Goal: Task Accomplishment & Management: Manage account settings

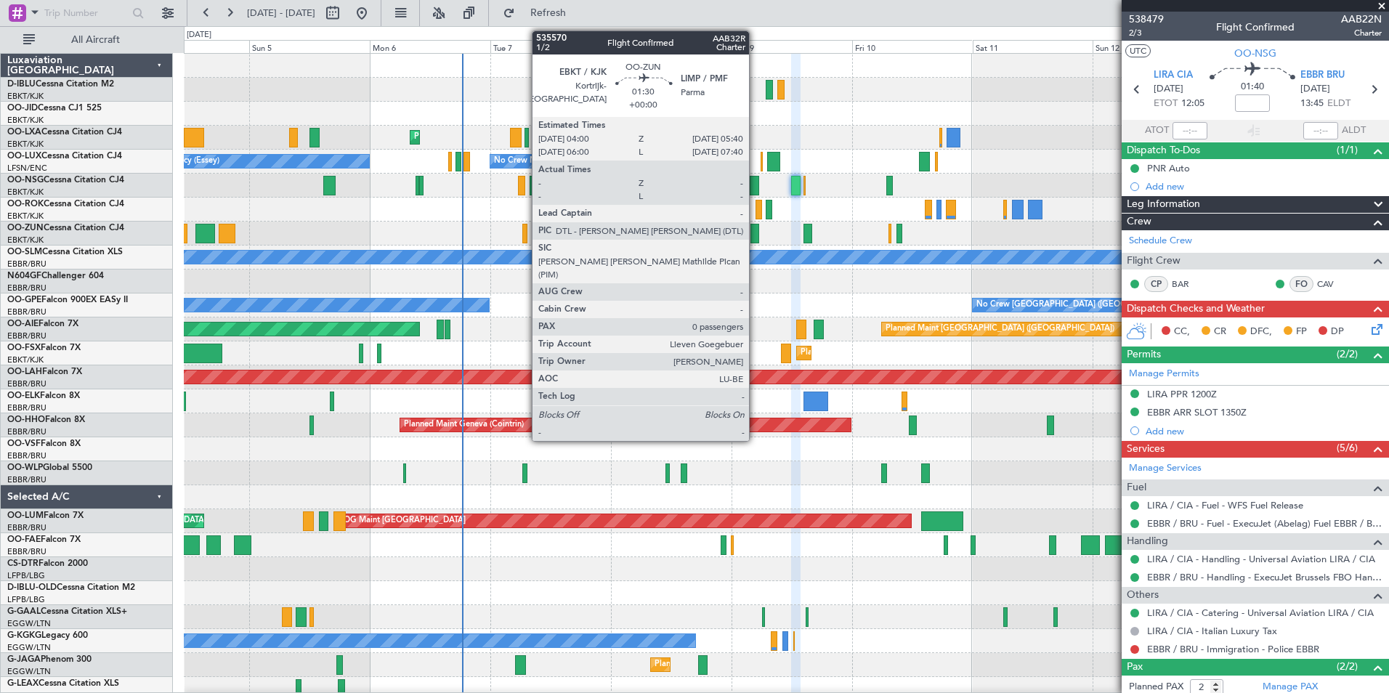
click at [756, 227] on div at bounding box center [755, 234] width 9 height 20
type input "0"
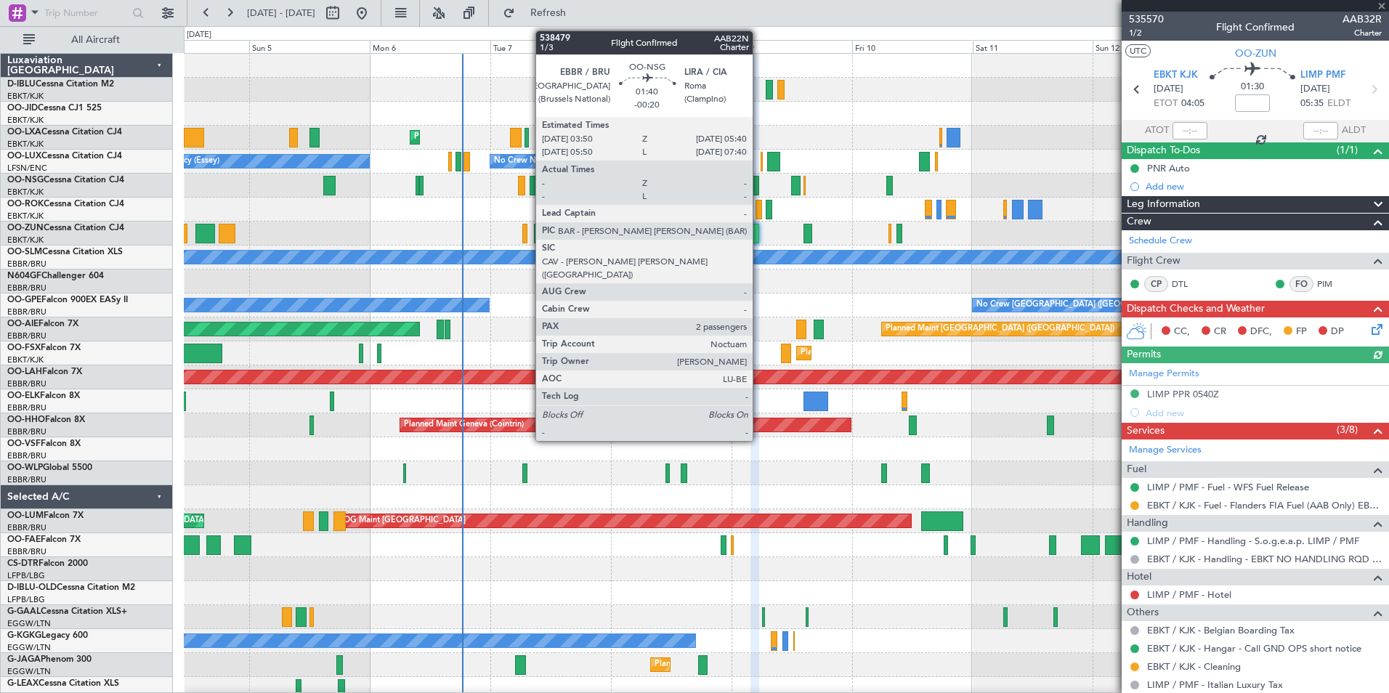
click at [759, 187] on div at bounding box center [754, 186] width 9 height 20
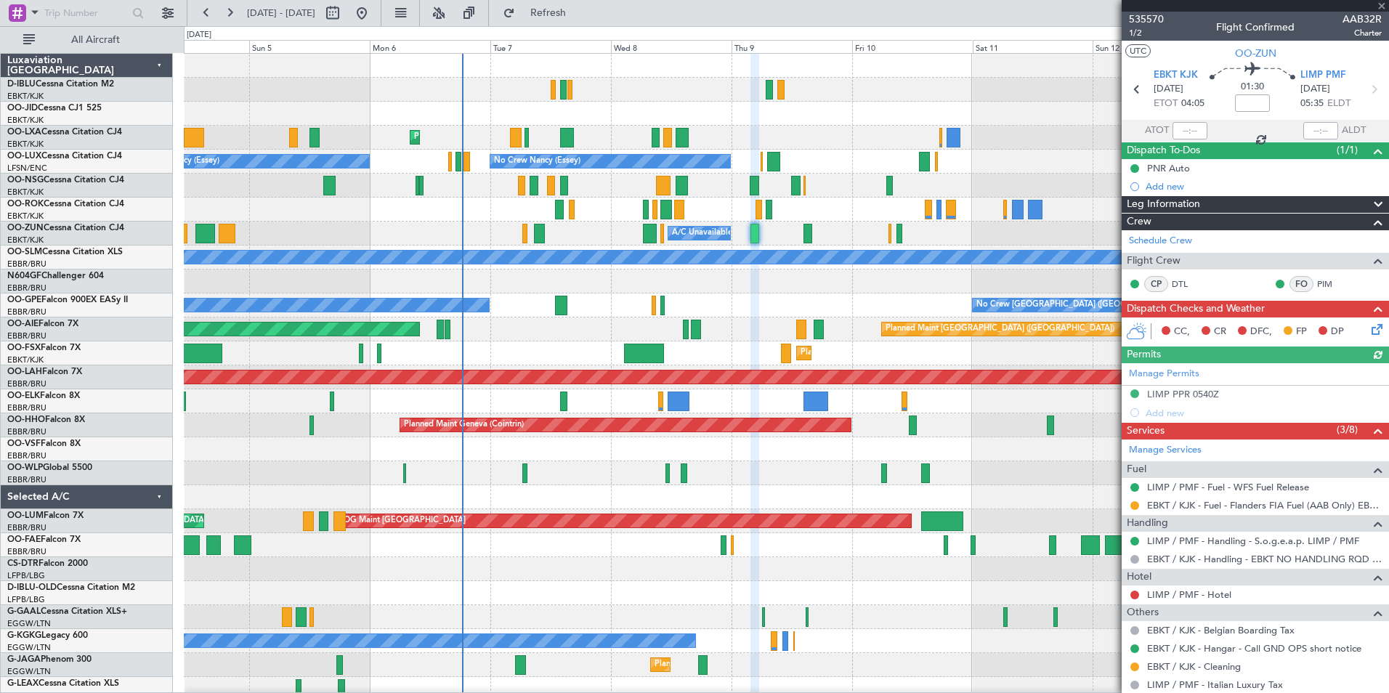
type input "-00:20"
type input "2"
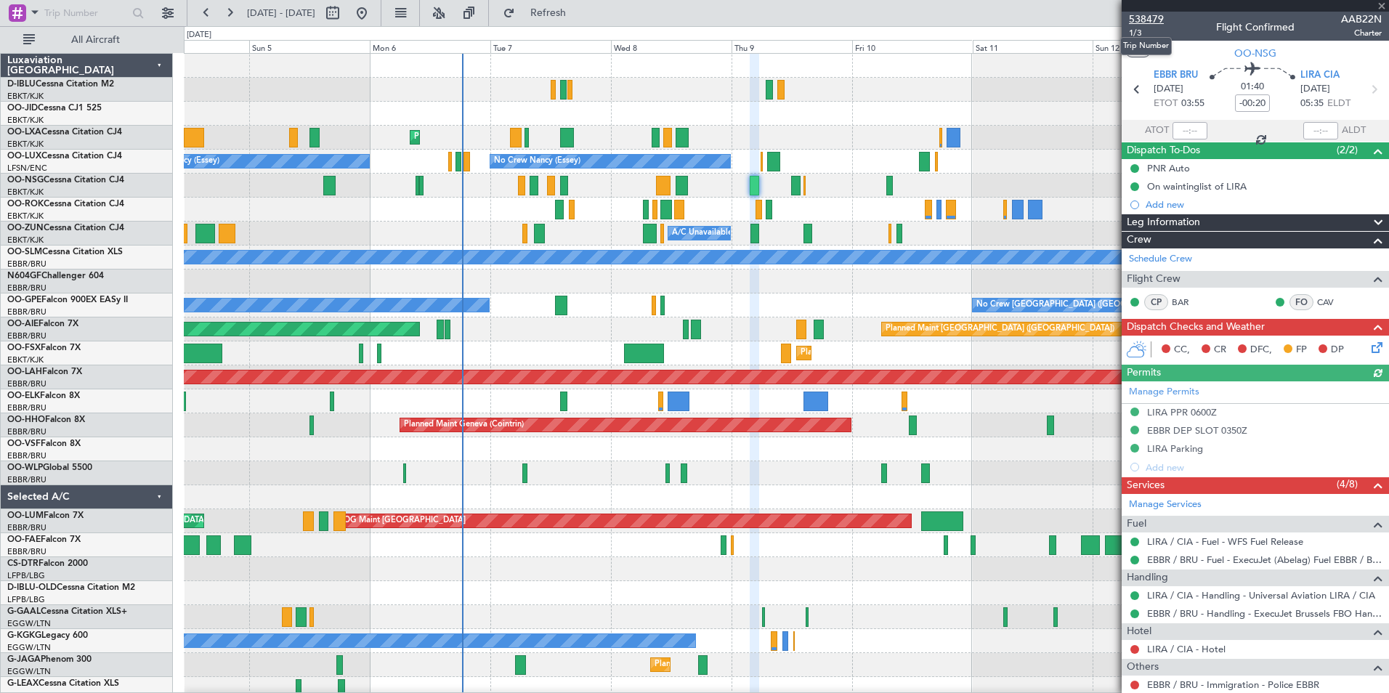
click at [1144, 26] on span "538479" at bounding box center [1146, 19] width 35 height 15
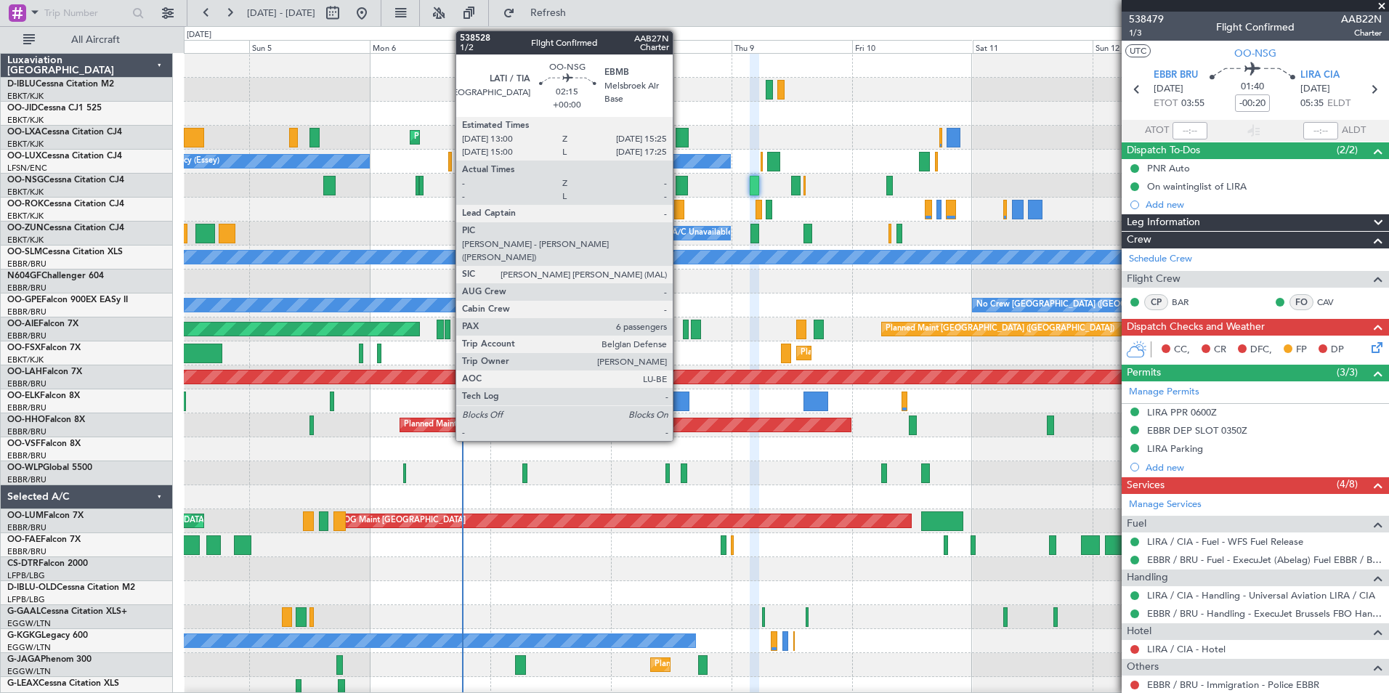
click at [679, 185] on div at bounding box center [682, 186] width 12 height 20
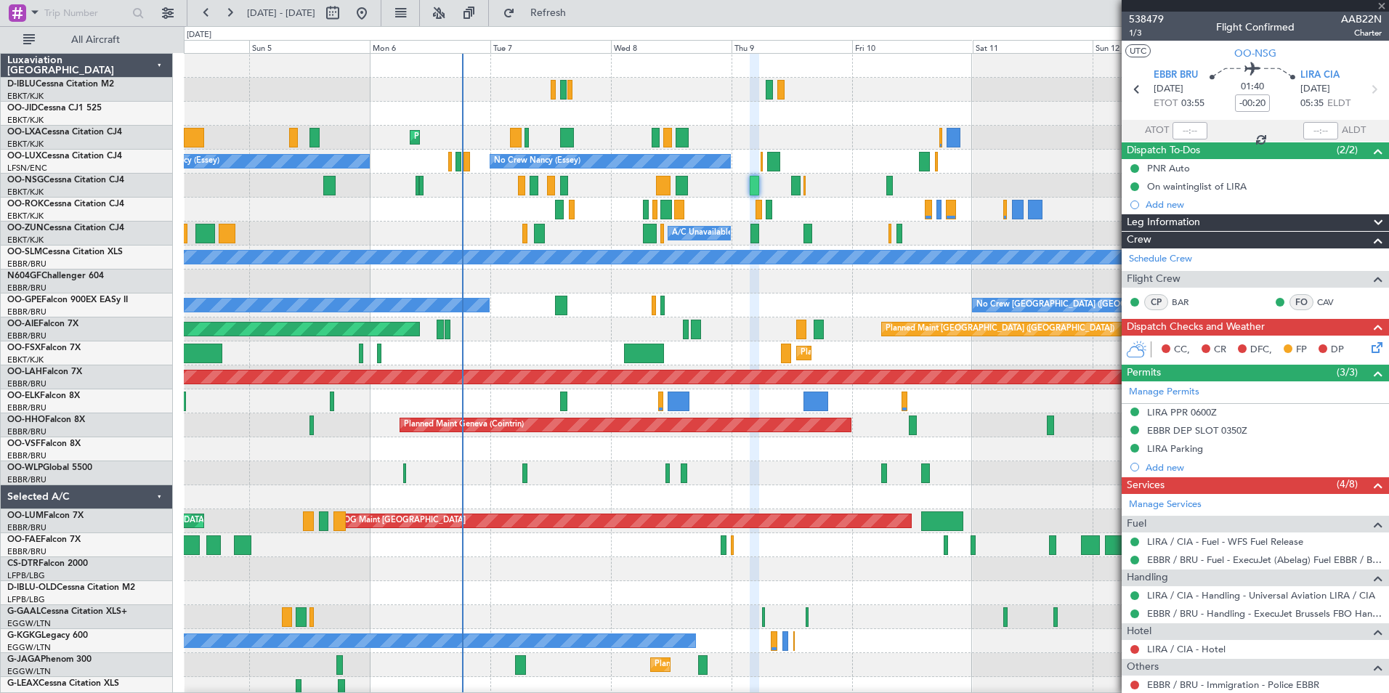
type input "6"
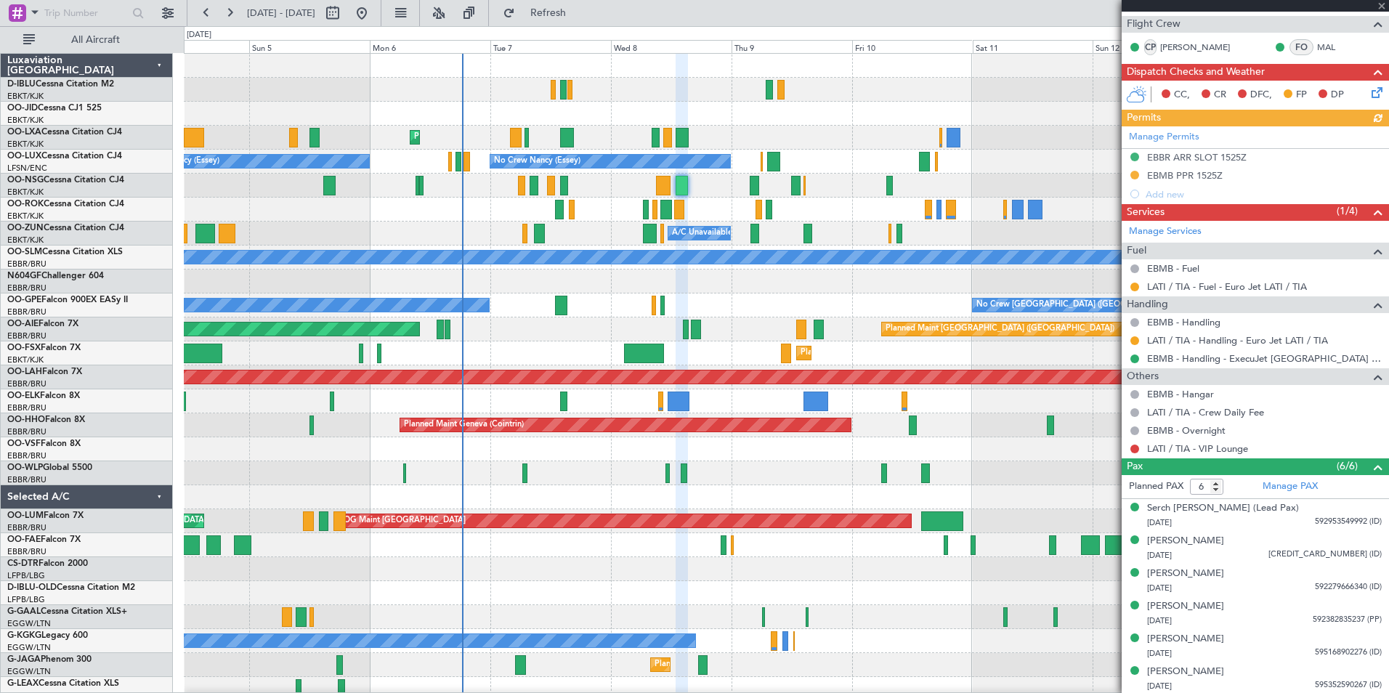
scroll to position [275, 0]
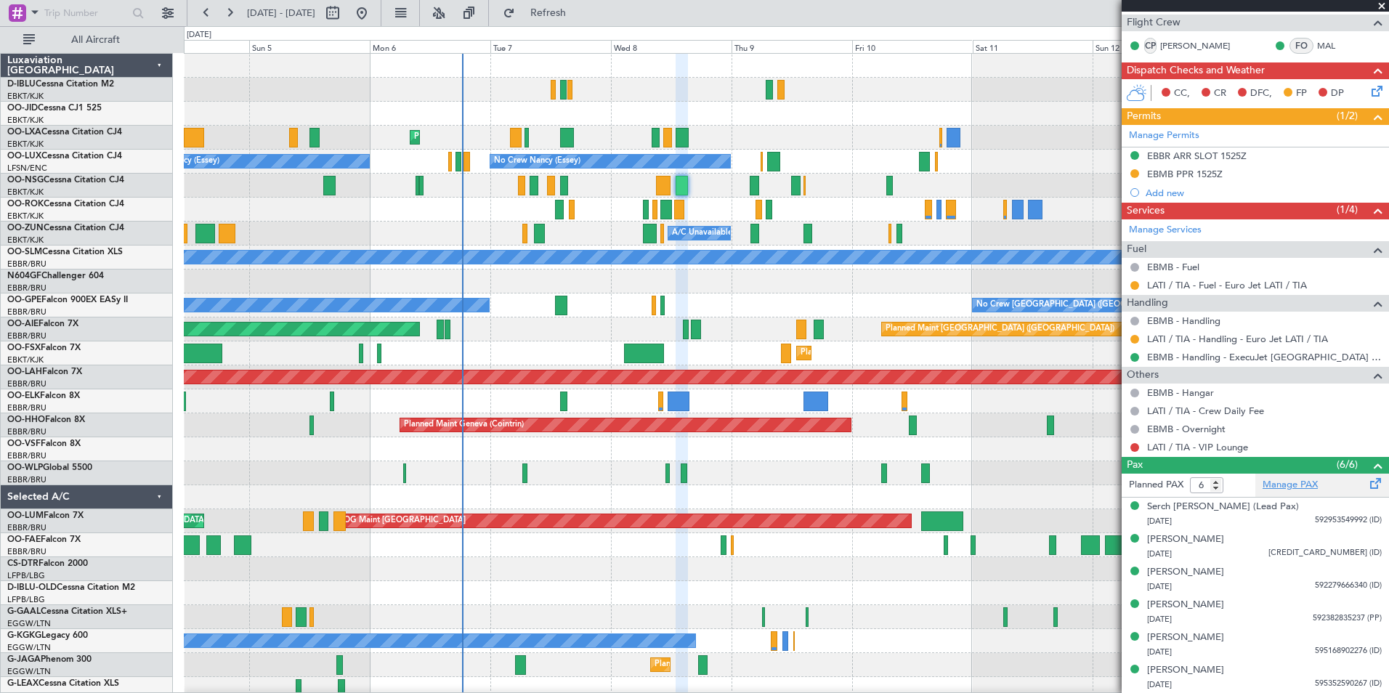
click at [1299, 485] on link "Manage PAX" at bounding box center [1290, 485] width 55 height 15
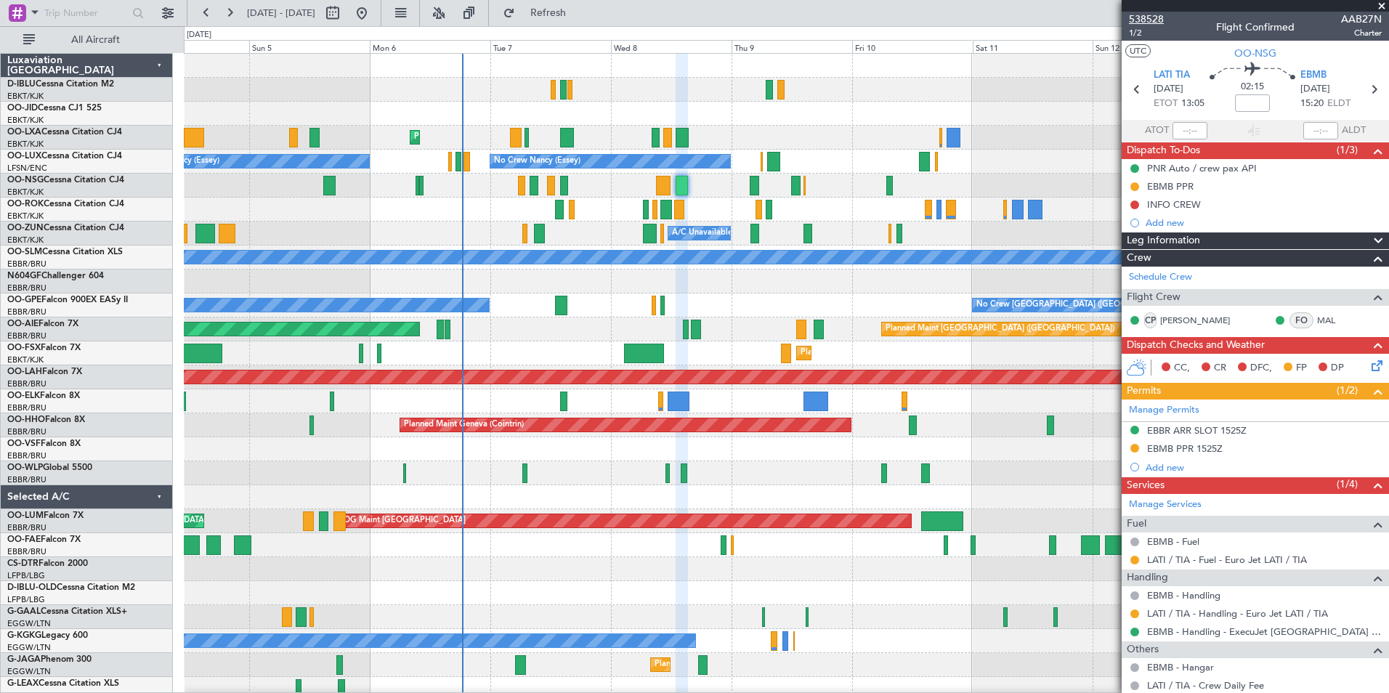
click at [1158, 23] on span "538528" at bounding box center [1146, 19] width 35 height 15
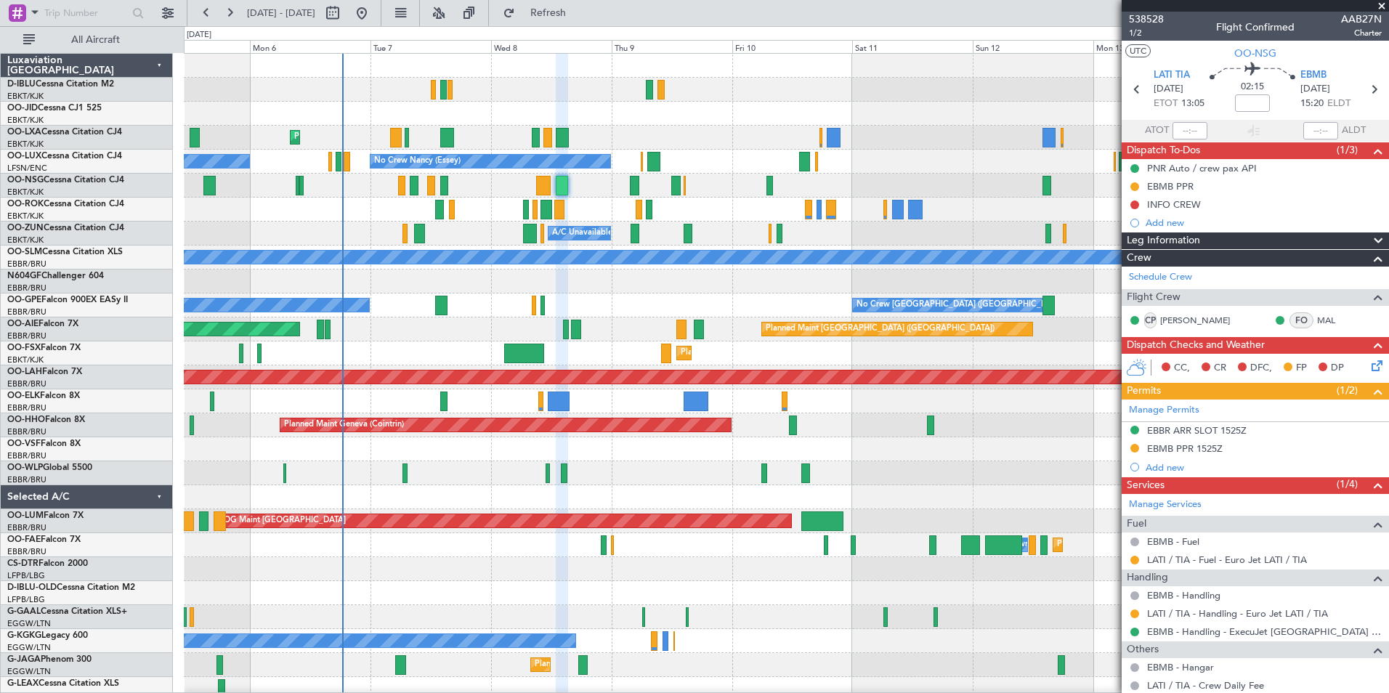
click at [629, 329] on div "No Crew Kortrijk-[GEOGRAPHIC_DATA] Planned Maint [GEOGRAPHIC_DATA]-[GEOGRAPHIC_…" at bounding box center [786, 509] width 1205 height 911
